Goal: Information Seeking & Learning: Learn about a topic

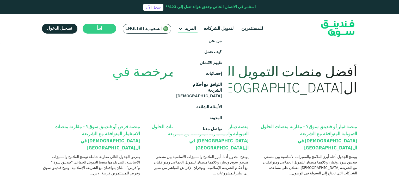
click at [187, 29] on span "المزيد" at bounding box center [190, 29] width 11 height 4
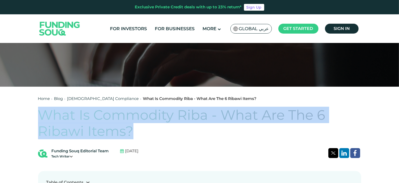
drag, startPoint x: 38, startPoint y: 113, endPoint x: 137, endPoint y: 132, distance: 101.5
click at [137, 132] on h1 "What Is Commodity Riba - What Are The 6 Ribawi Items?" at bounding box center [199, 123] width 323 height 33
copy h1 "What Is Commodity Riba - What Are The 6 Ribawi Items?"
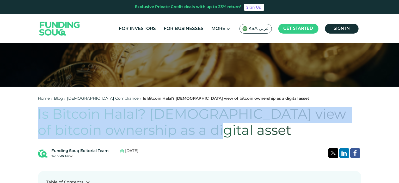
drag, startPoint x: 39, startPoint y: 113, endPoint x: 227, endPoint y: 128, distance: 188.7
click at [227, 128] on h1 "Is Bitcoin Halal? Islamic view of bitcoin ownership as a digital asset" at bounding box center [199, 123] width 323 height 33
copy h1 "Is Bitcoin Halal? Islamic view of bitcoin ownership as a digital asset"
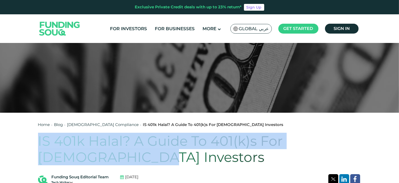
drag, startPoint x: 39, startPoint y: 139, endPoint x: 112, endPoint y: 159, distance: 75.0
click at [112, 159] on h1 "IS 401k Halal? A Guide To 401(k)s For [DEMOGRAPHIC_DATA] Investors" at bounding box center [199, 149] width 323 height 33
copy h1 "IS 401k Halal? A Guide To 401(k)s For [DEMOGRAPHIC_DATA] Investors"
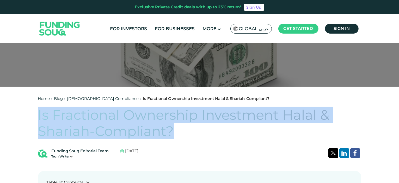
drag, startPoint x: 39, startPoint y: 116, endPoint x: 177, endPoint y: 139, distance: 140.4
click at [177, 139] on h1 "Is Fractional Ownership Investment Halal & Shariah-Compliant?" at bounding box center [199, 123] width 323 height 33
copy h1 "Is Fractional Ownership Investment Halal & Shariah-Compliant?"
